Goal: Task Accomplishment & Management: Use online tool/utility

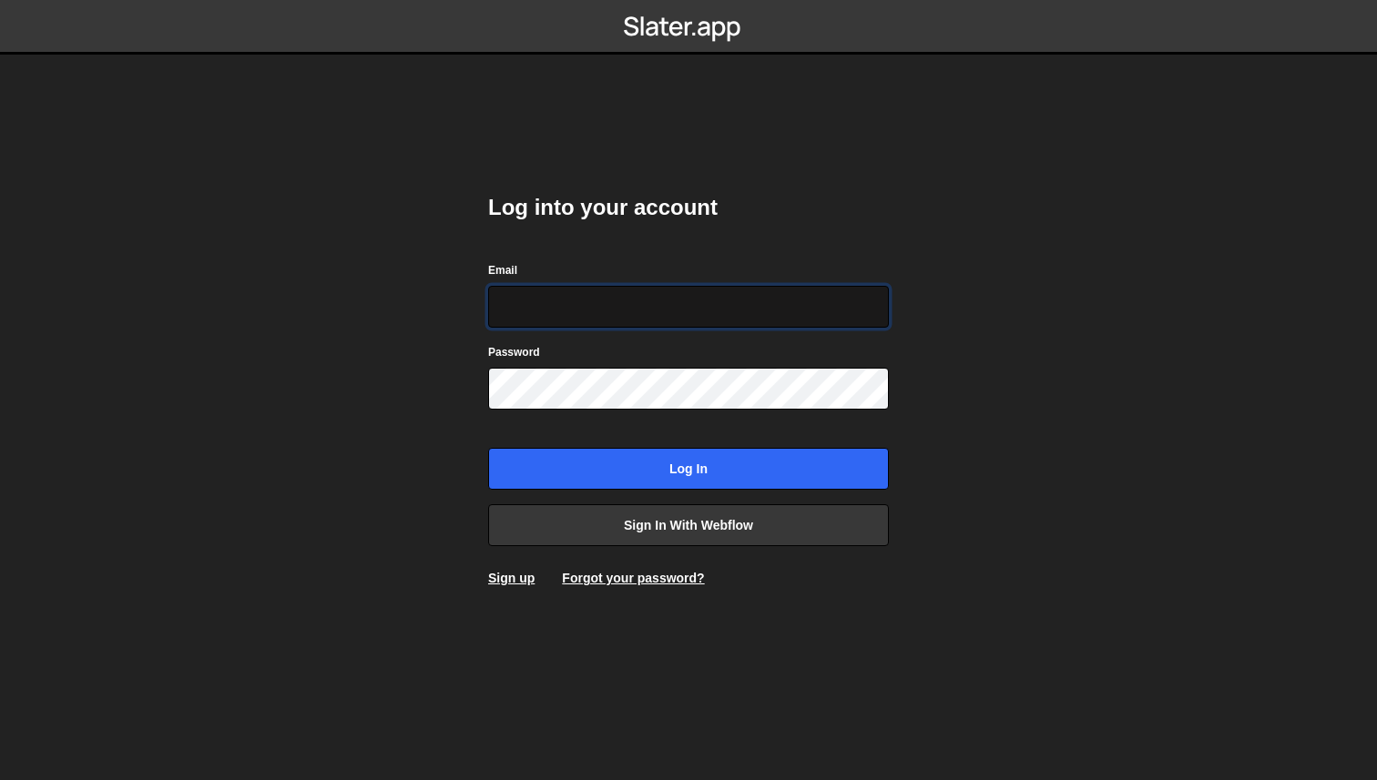
type input "[PERSON_NAME][EMAIL_ADDRESS][DOMAIN_NAME]"
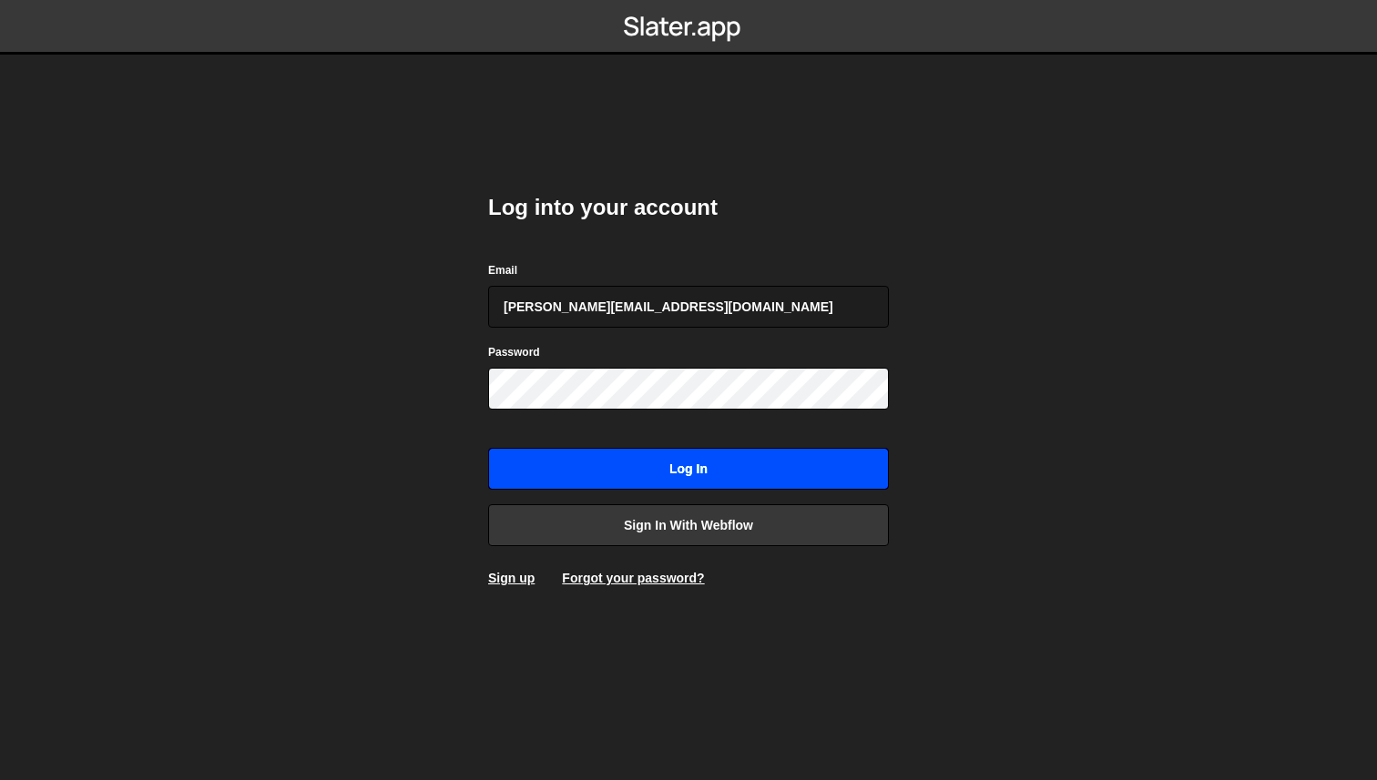
click at [734, 453] on input "Log in" at bounding box center [688, 469] width 401 height 42
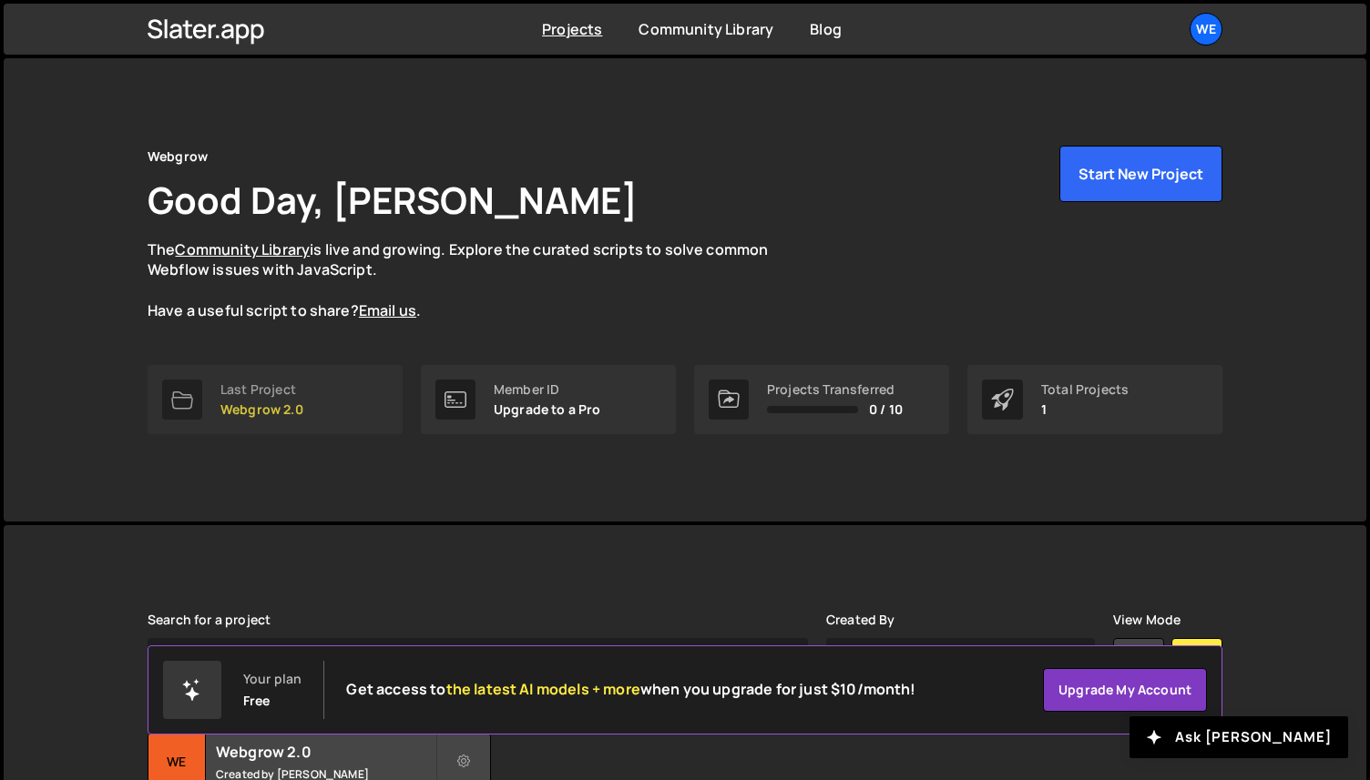
click at [303, 385] on link "Last Project Webgrow 2.0" at bounding box center [275, 399] width 255 height 69
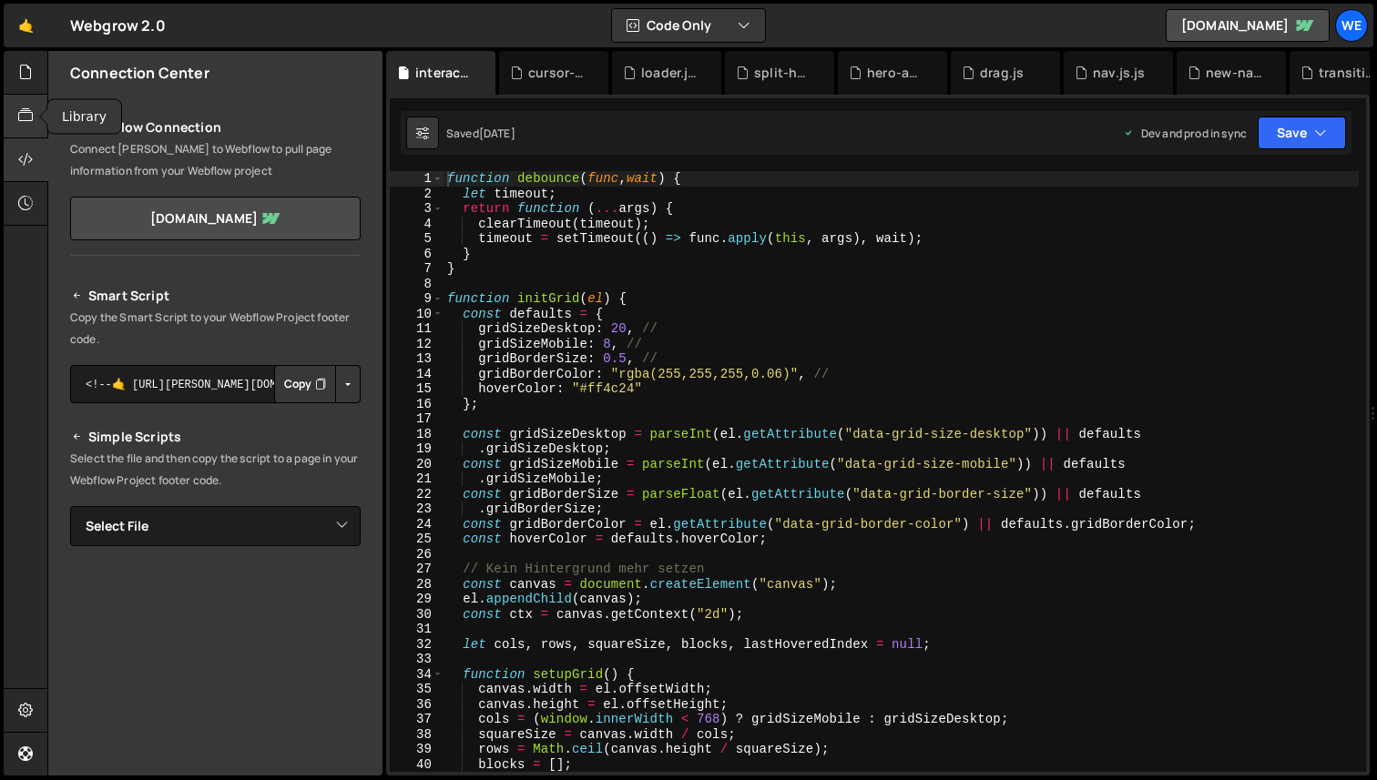
click at [29, 128] on div at bounding box center [26, 117] width 45 height 44
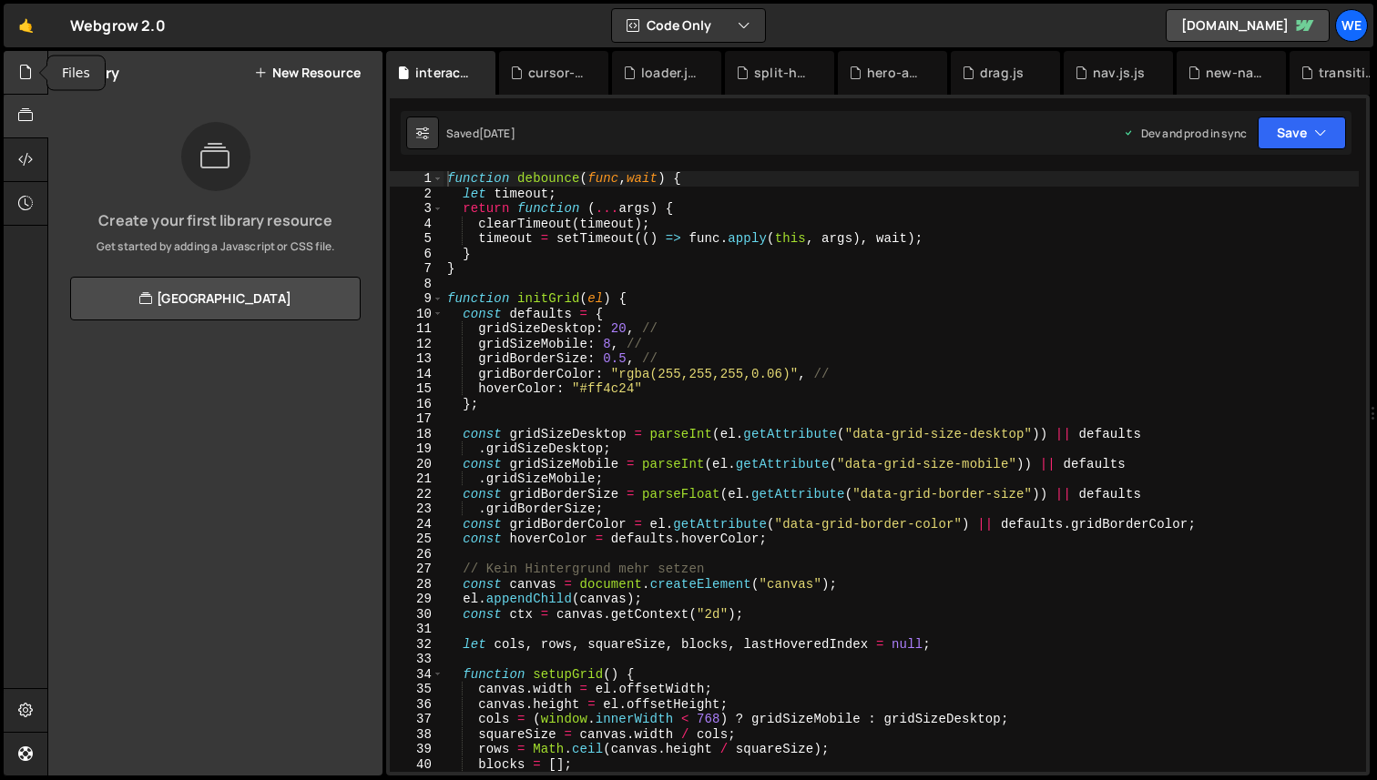
click at [27, 74] on icon at bounding box center [25, 72] width 15 height 20
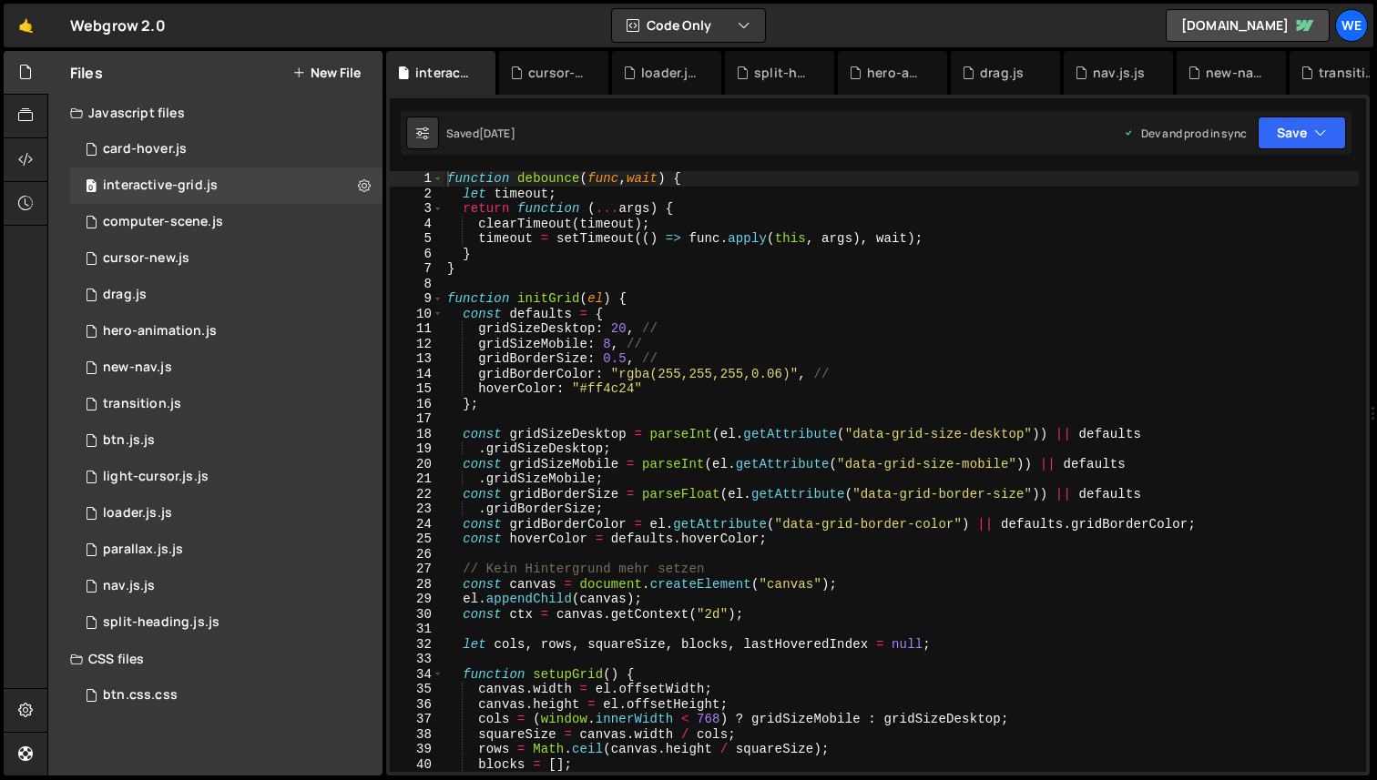
click at [330, 70] on button "New File" at bounding box center [326, 73] width 68 height 15
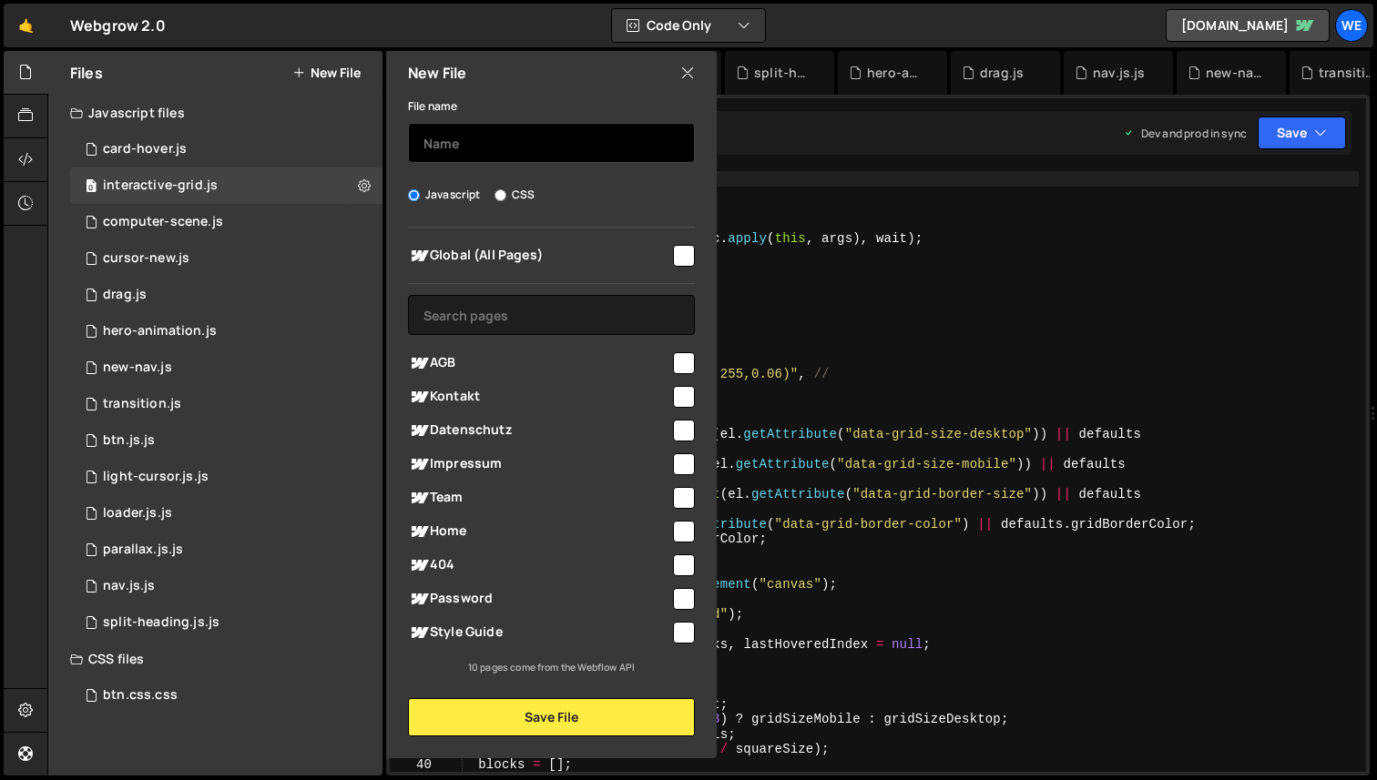
click at [488, 148] on input "text" at bounding box center [551, 143] width 287 height 40
type input "uc-scenes"
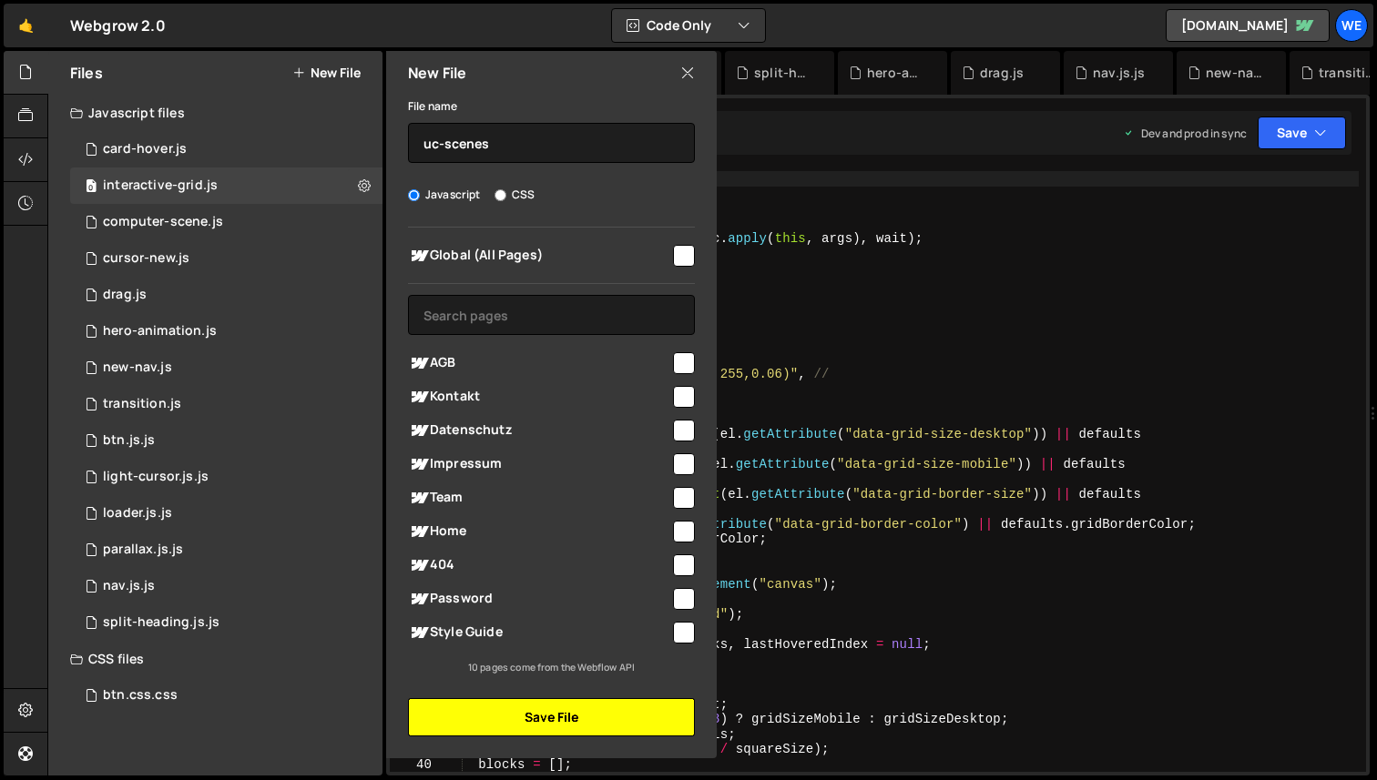
click at [595, 719] on button "Save File" at bounding box center [551, 718] width 287 height 38
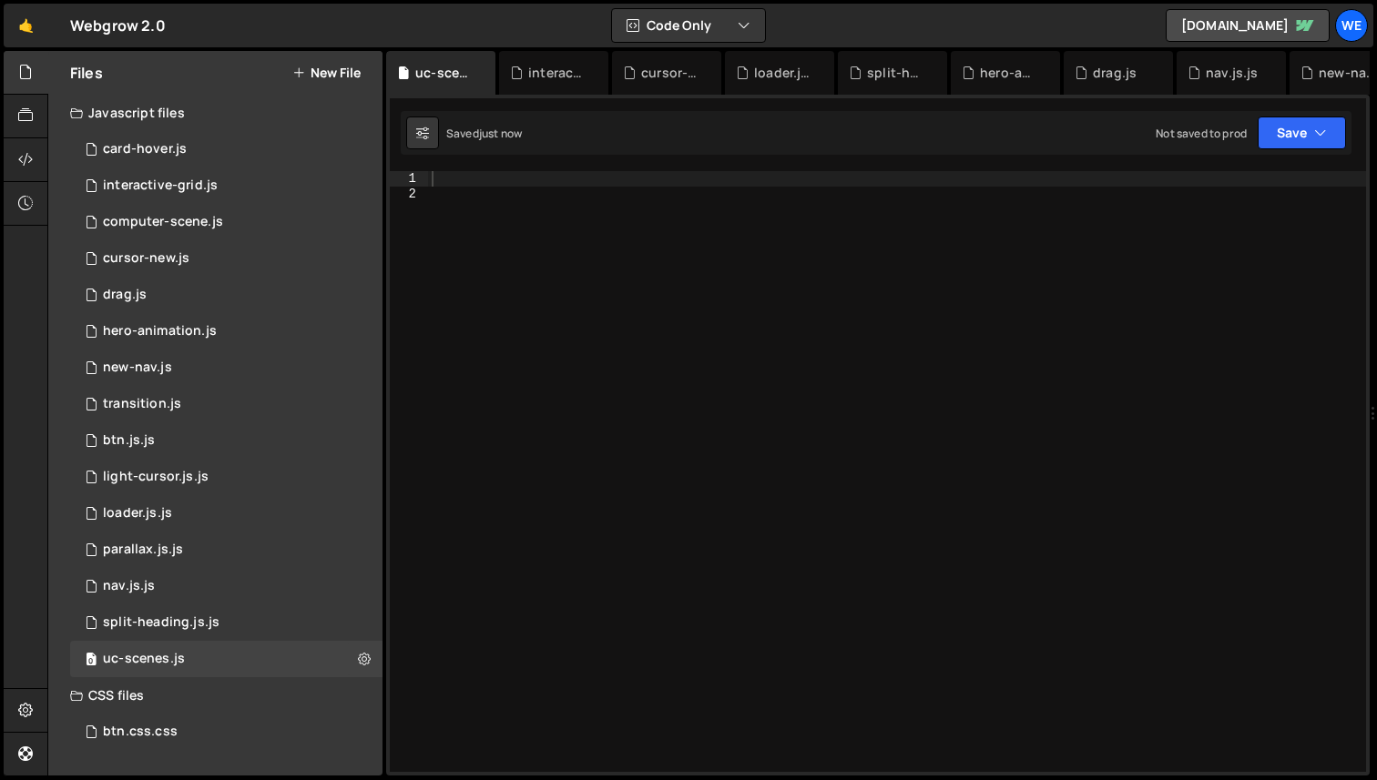
click at [744, 383] on div at bounding box center [897, 486] width 938 height 631
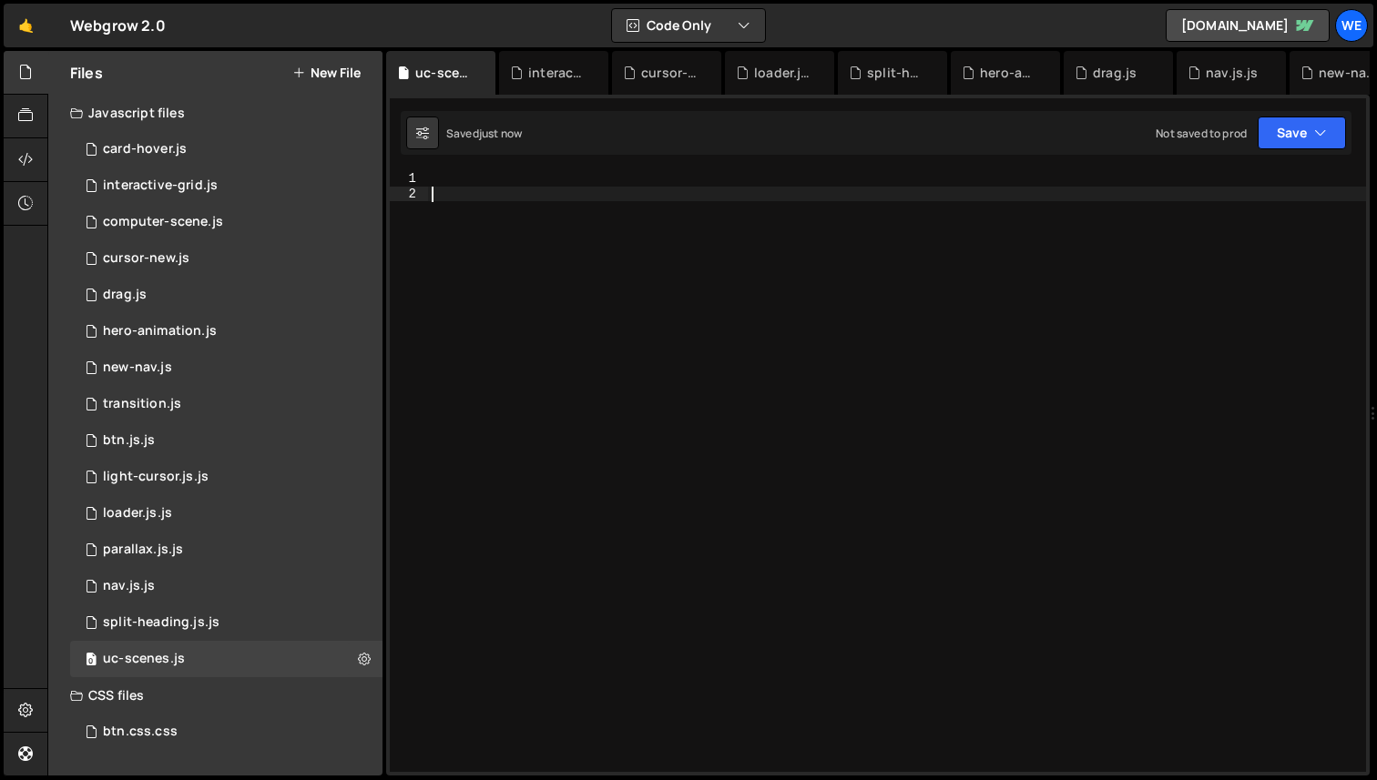
paste textarea
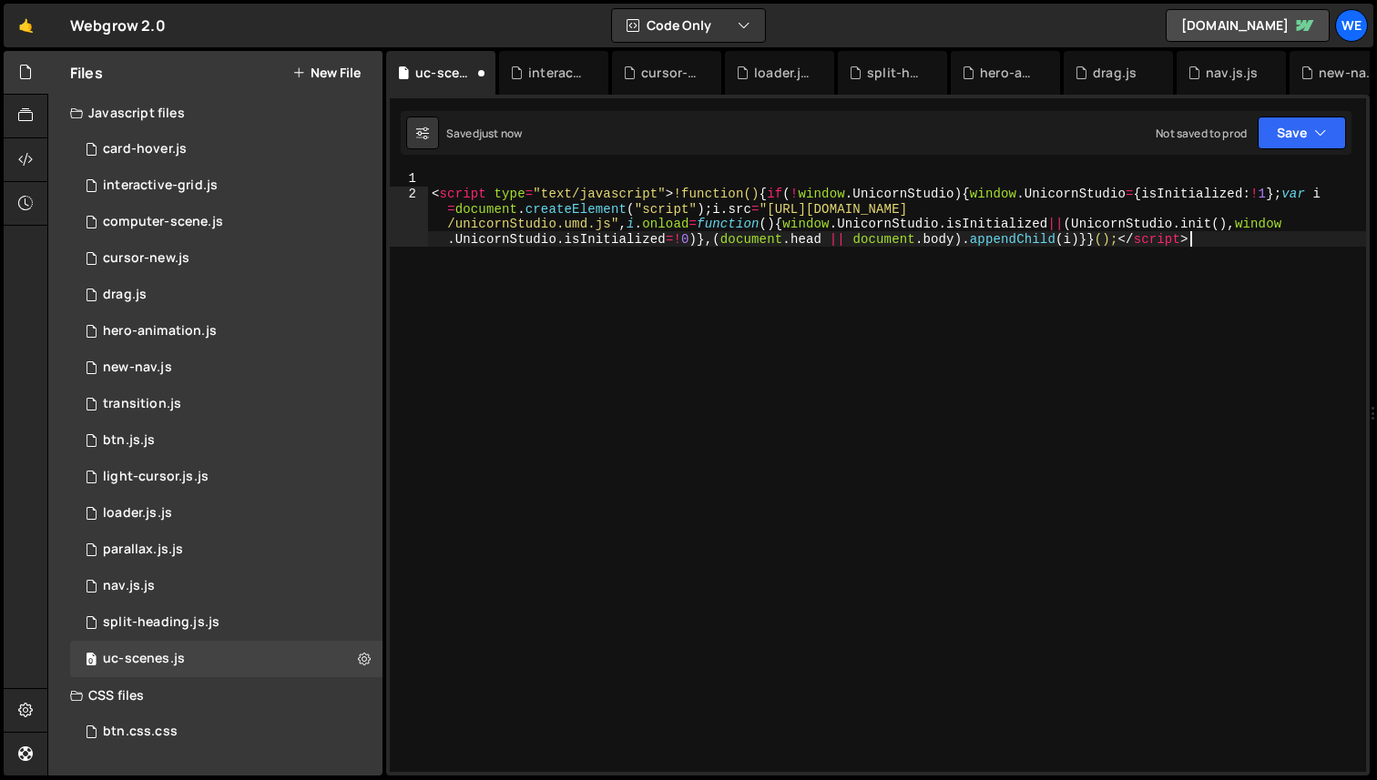
click at [491, 160] on div "XXXXXXXXXXXXXXXXXXXXXXXXXXXXXXXXXXXXXXXXXXXXXXXXXXXXXXXXXXXXXXXXXXXXXXXXXXXXXXX…" at bounding box center [878, 435] width 984 height 681
click at [474, 162] on div "XXXXXXXXXXXXXXXXXXXXXXXXXXXXXXXXXXXXXXXXXXXXXXXXXXXXXXXXXXXXXXXXXXXXXXXXXXXXXXX…" at bounding box center [878, 435] width 984 height 681
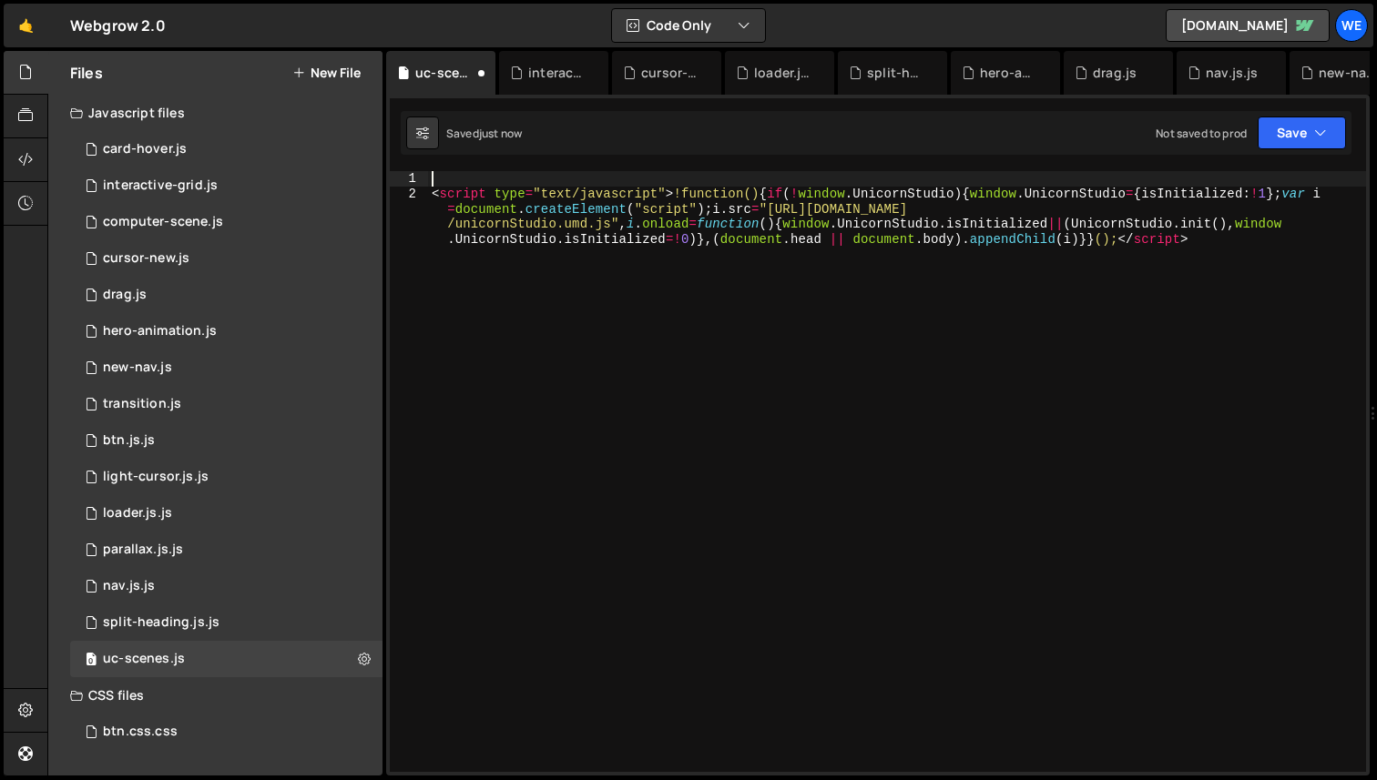
click at [449, 177] on div "< script type = "text/javascript" > !function() { if ( ! window . UnicornStudio…" at bounding box center [897, 509] width 938 height 677
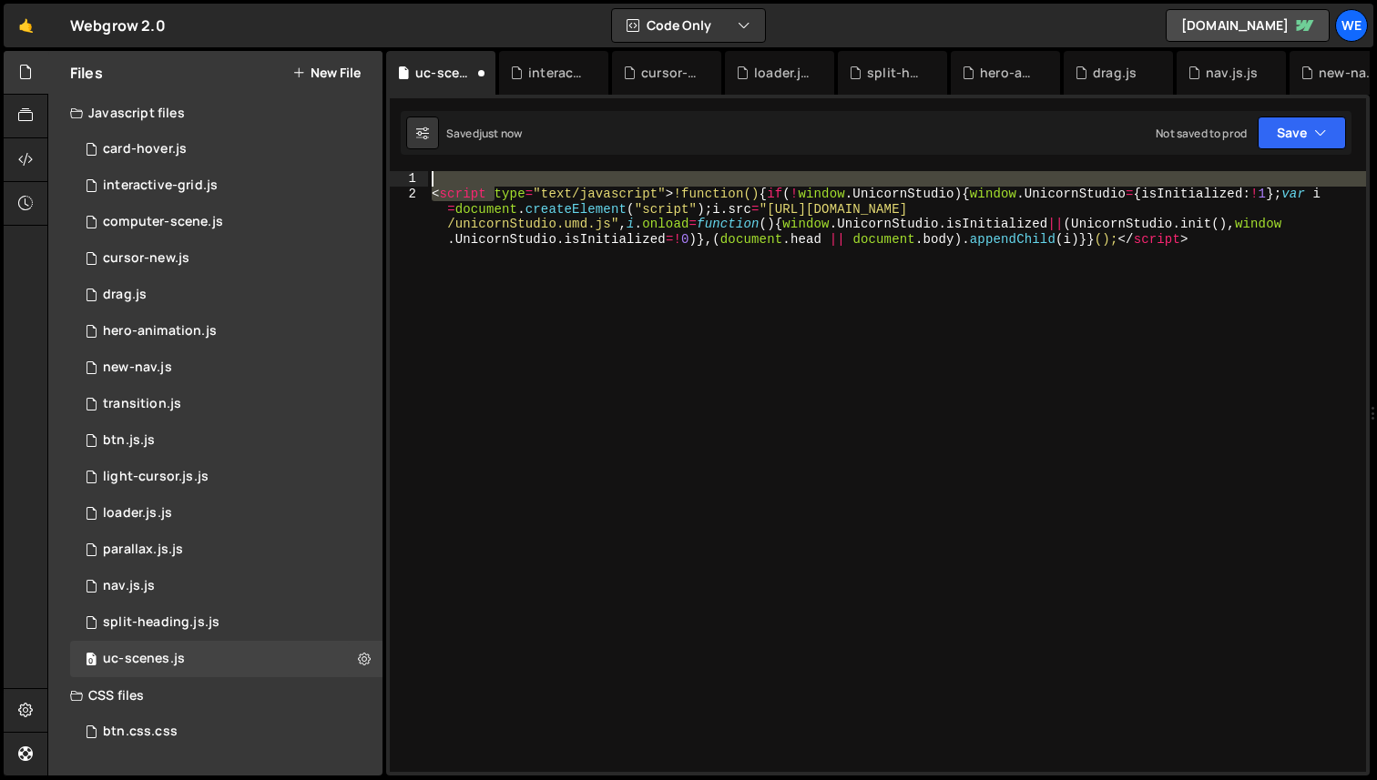
drag, startPoint x: 494, startPoint y: 188, endPoint x: 392, endPoint y: 180, distance: 102.3
click at [392, 180] on div "1 2 < script type = "text/javascript" > !function() { if ( ! window . UnicornSt…" at bounding box center [878, 471] width 976 height 601
type textarea "type="text/javascript">!function(){if(!window.UnicornStudio){window.UnicornStud…"
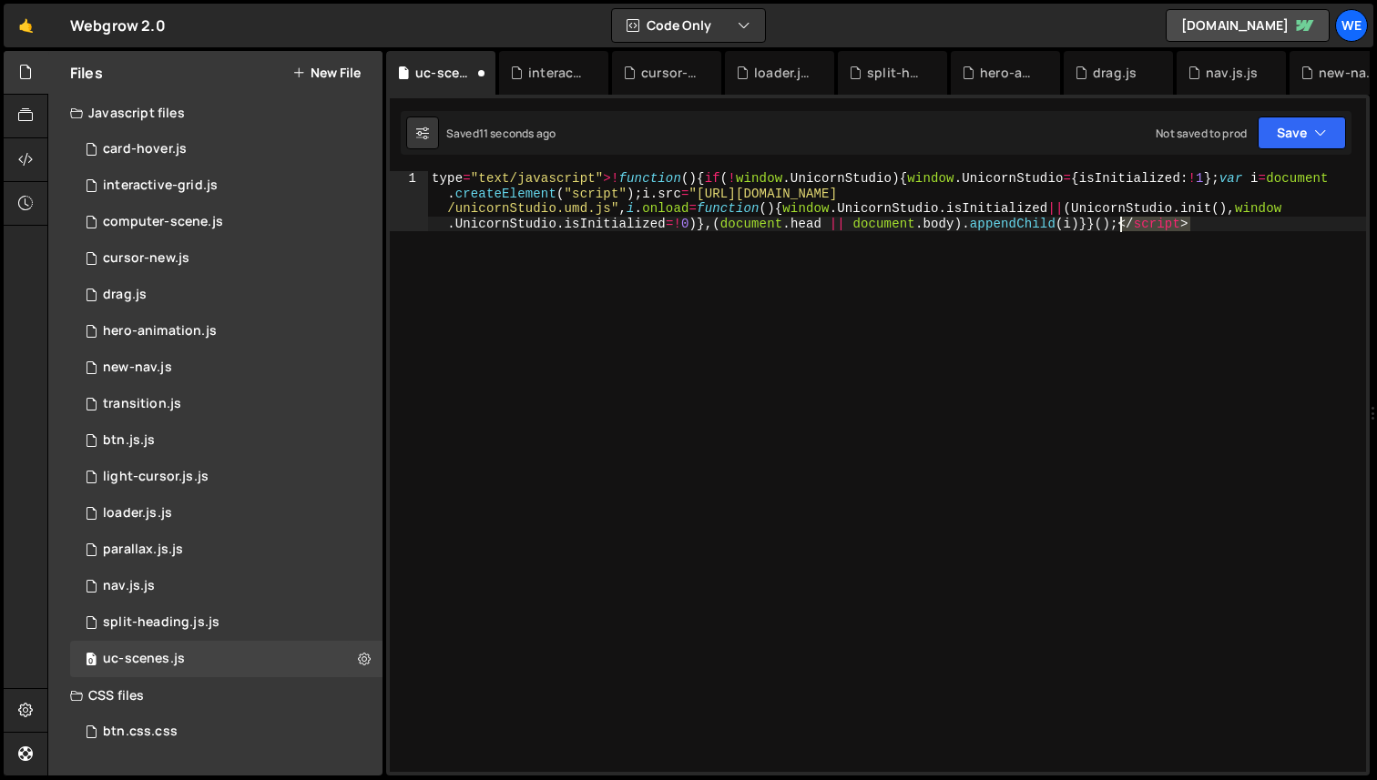
drag, startPoint x: 1221, startPoint y: 237, endPoint x: 1122, endPoint y: 229, distance: 99.6
click at [1122, 229] on div "type = "text/javascript" >! function ( ) { if ( ! window . UnicornStudio ) { wi…" at bounding box center [897, 531] width 938 height 721
click at [1150, 347] on div "type = "text/javascript" >! function ( ) { if ( ! window . UnicornStudio ) { wi…" at bounding box center [897, 531] width 938 height 721
click at [1155, 377] on div "type = "text/javascript" >! function ( ) { if ( ! window . UnicornStudio ) { wi…" at bounding box center [897, 531] width 938 height 721
click at [1315, 148] on button "Save" at bounding box center [1302, 133] width 88 height 33
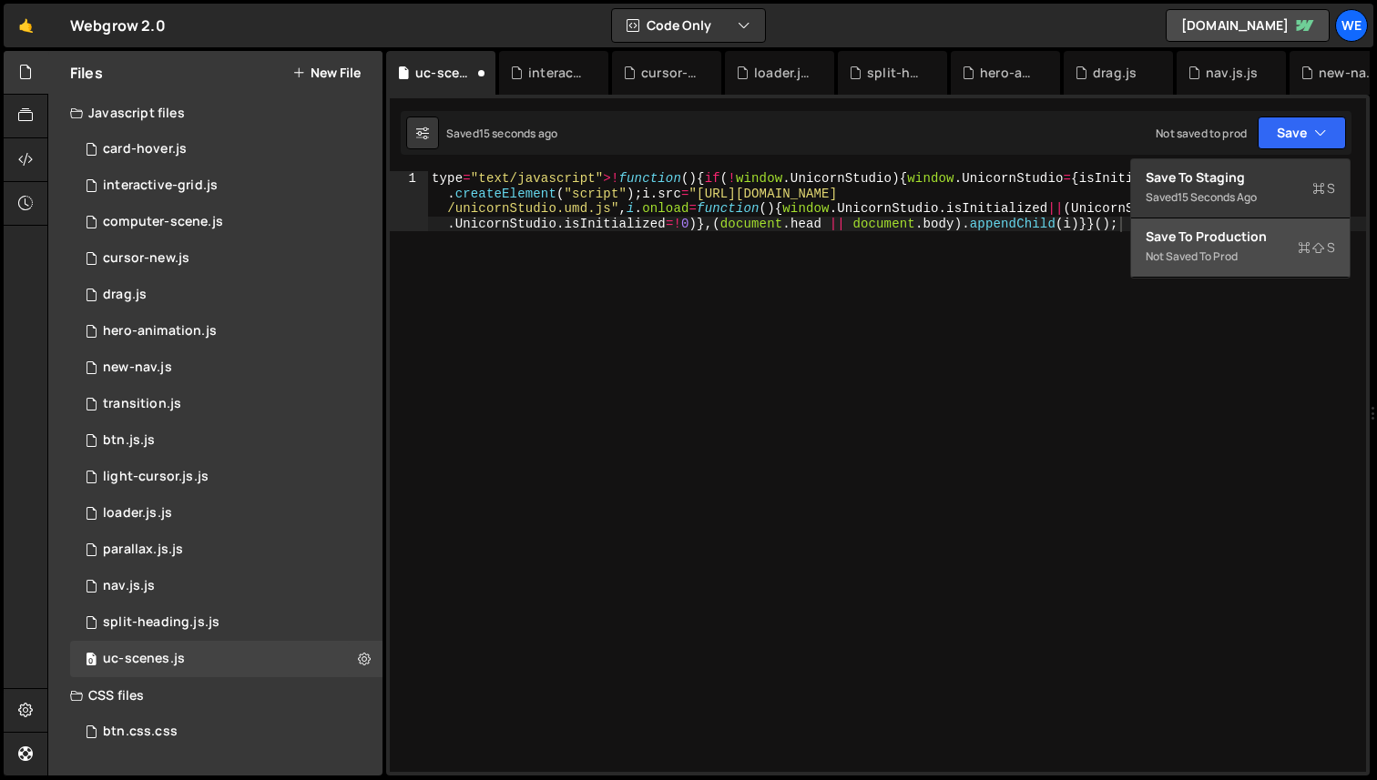
click at [1234, 237] on div "Save to Production S" at bounding box center [1240, 237] width 189 height 18
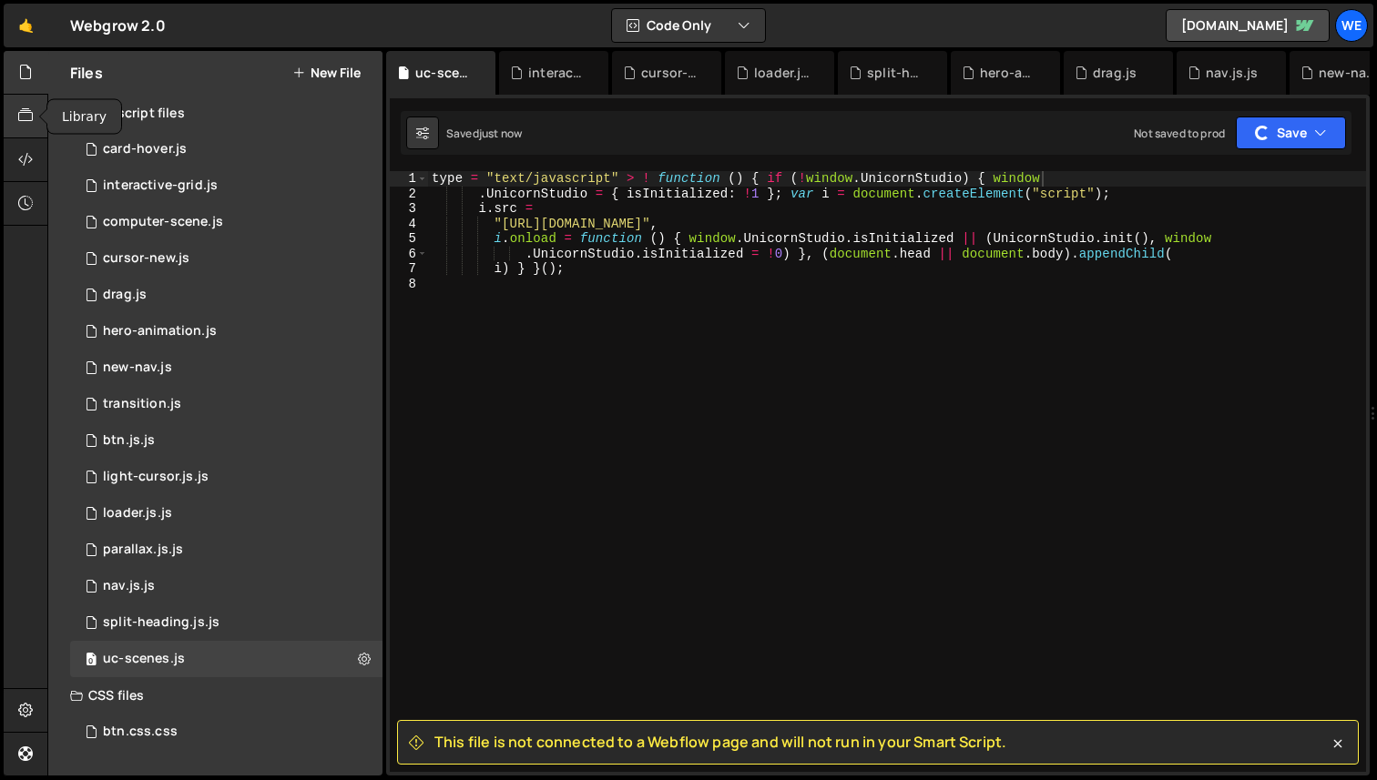
click at [34, 116] on div at bounding box center [26, 117] width 45 height 44
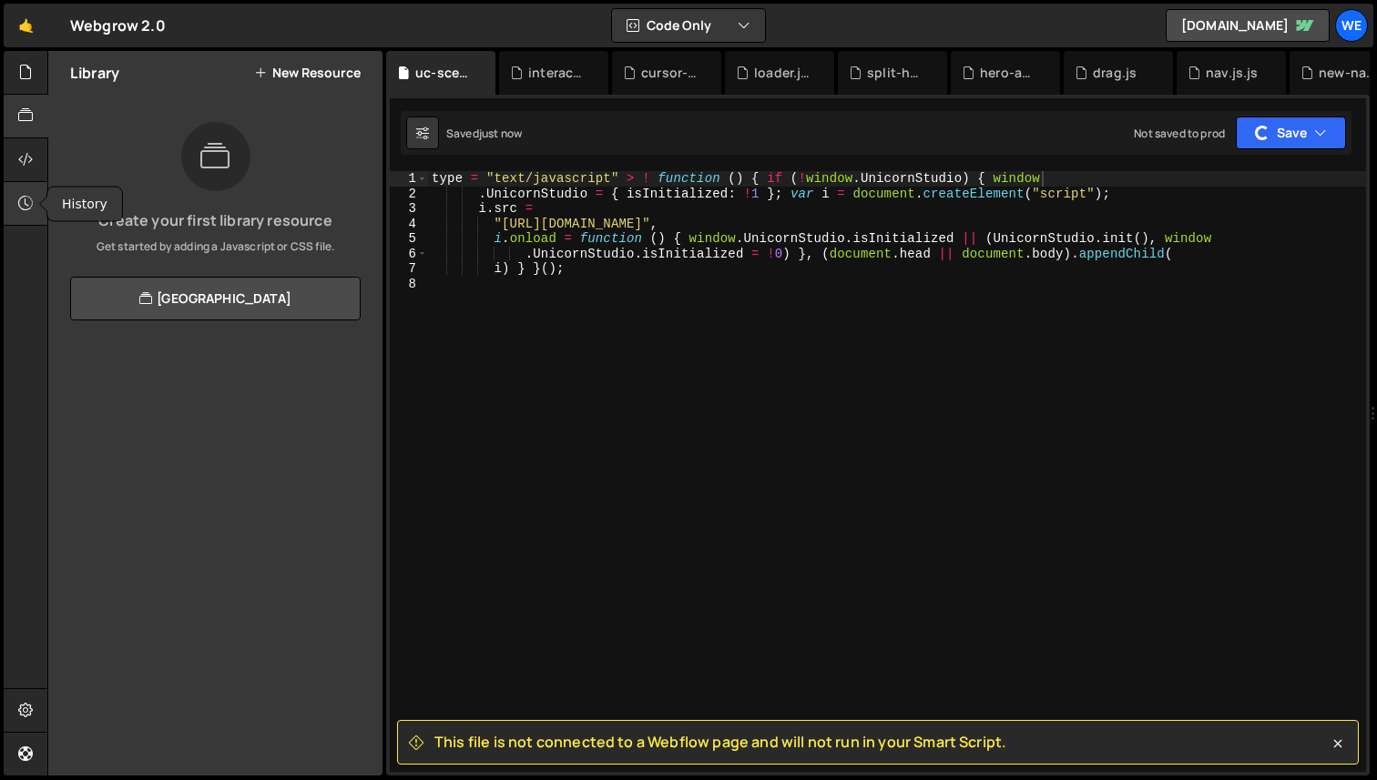
click at [18, 191] on div at bounding box center [26, 204] width 45 height 44
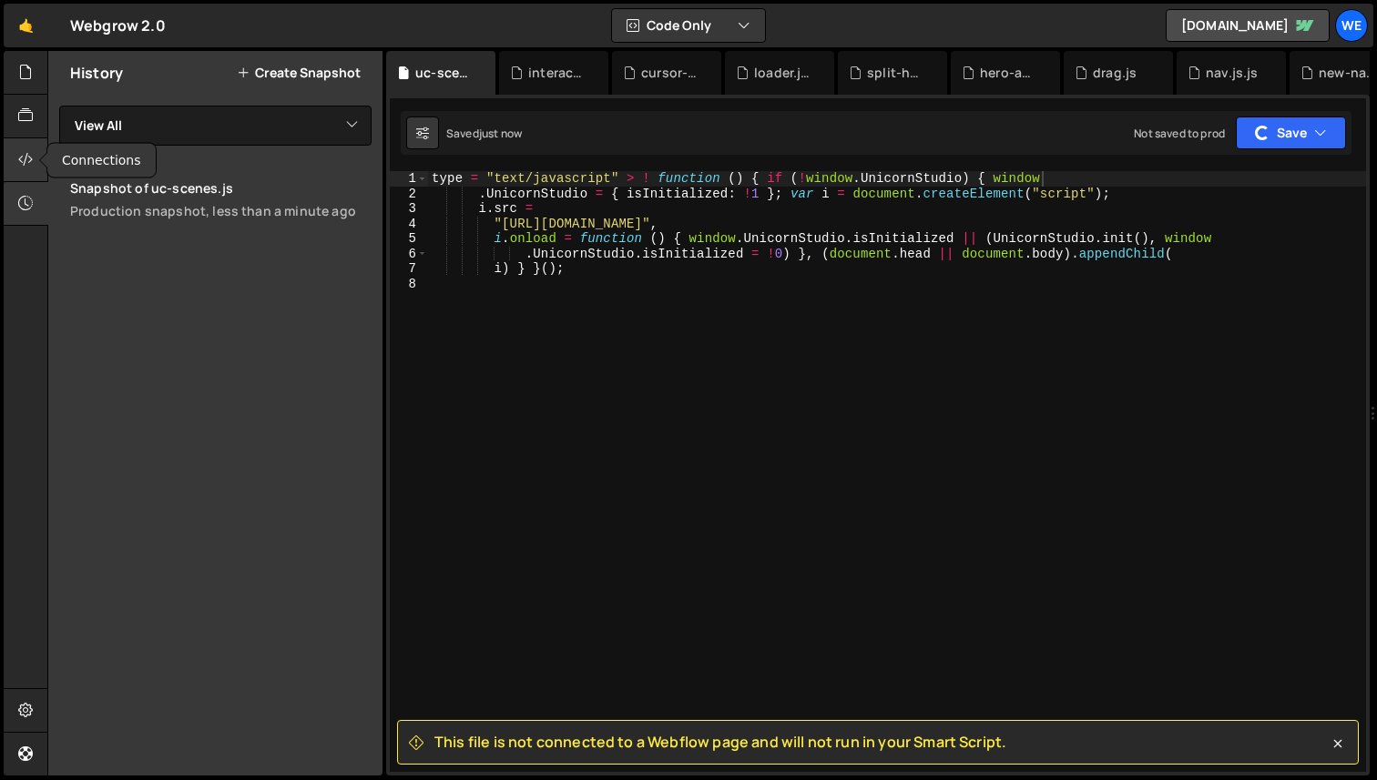
click at [18, 150] on icon at bounding box center [25, 159] width 15 height 20
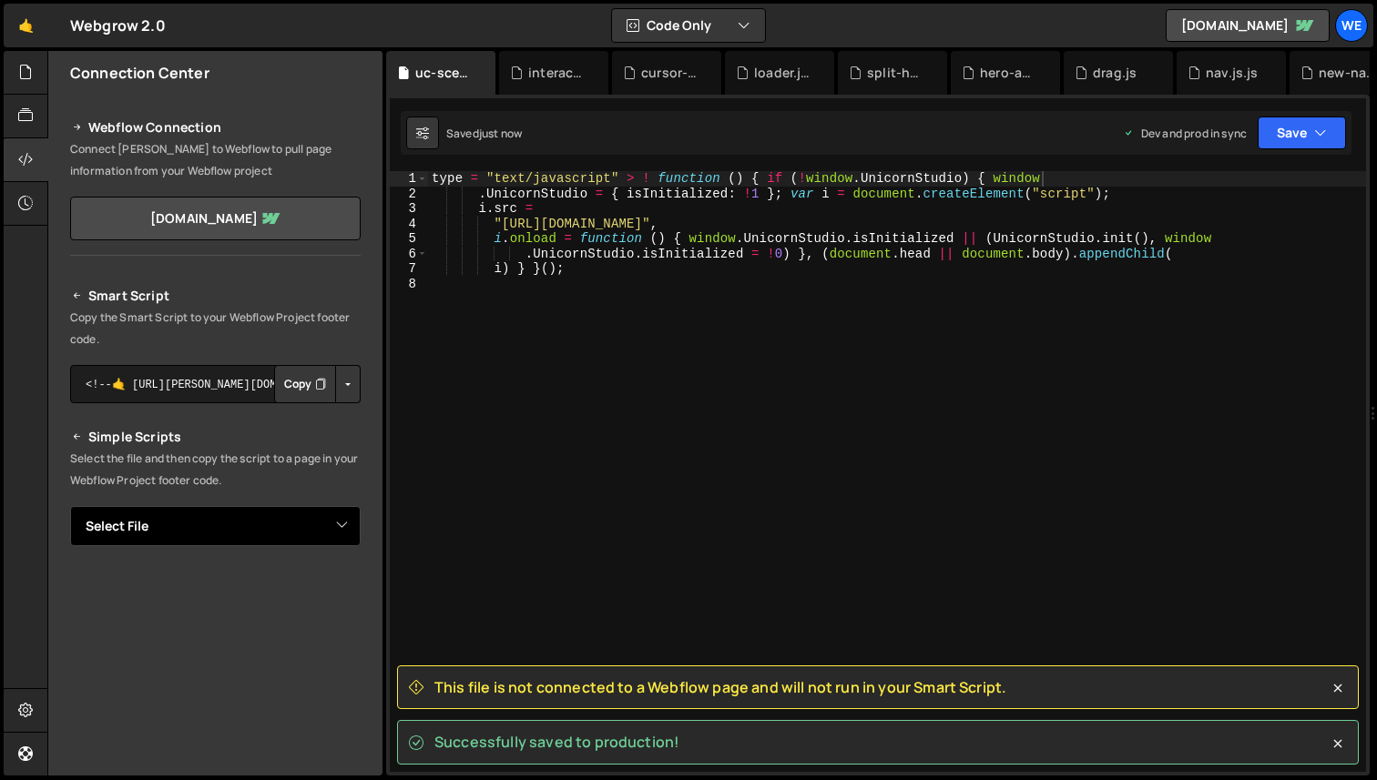
click at [342, 528] on select "Select File card-hover.js interactive-grid.js computer-scene.js cursor-new.js d…" at bounding box center [215, 526] width 291 height 40
select select "45336"
click at [70, 506] on select "Select File card-hover.js interactive-grid.js computer-scene.js cursor-new.js d…" at bounding box center [215, 526] width 291 height 40
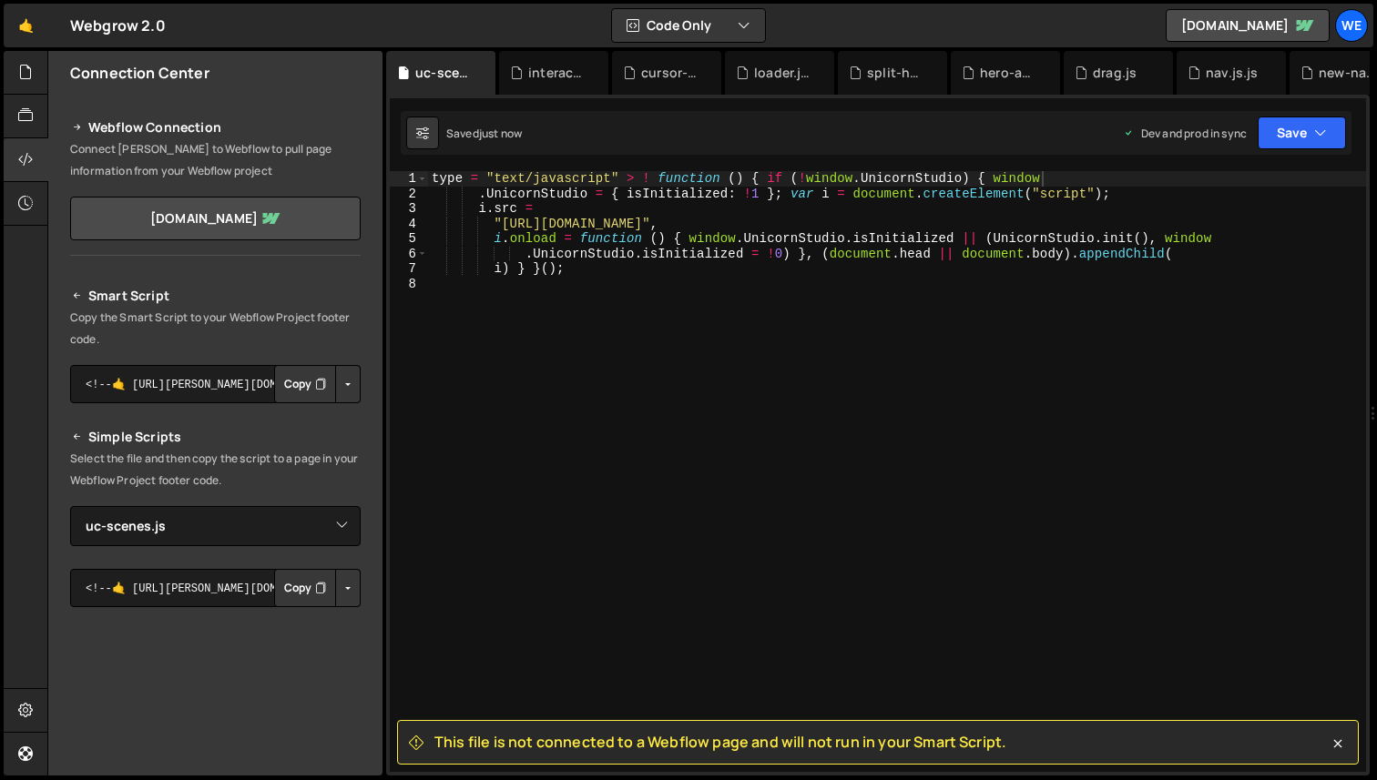
click at [326, 592] on button "Copy" at bounding box center [305, 588] width 62 height 38
click at [344, 594] on button "Button group with nested dropdown" at bounding box center [348, 588] width 26 height 38
click at [316, 653] on link "Copy Production js" at bounding box center [284, 649] width 151 height 26
